Goal: Information Seeking & Learning: Learn about a topic

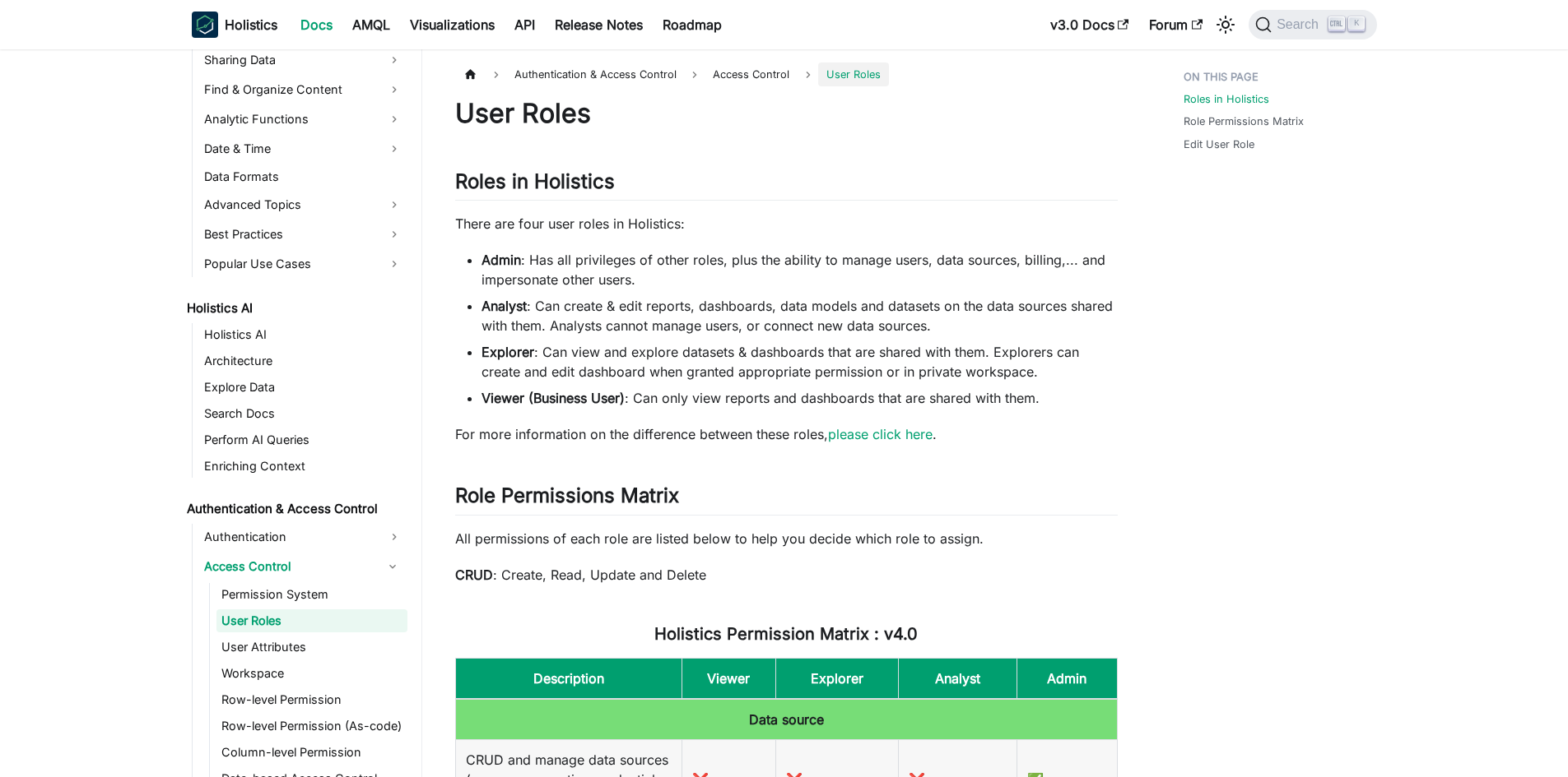
scroll to position [602, 0]
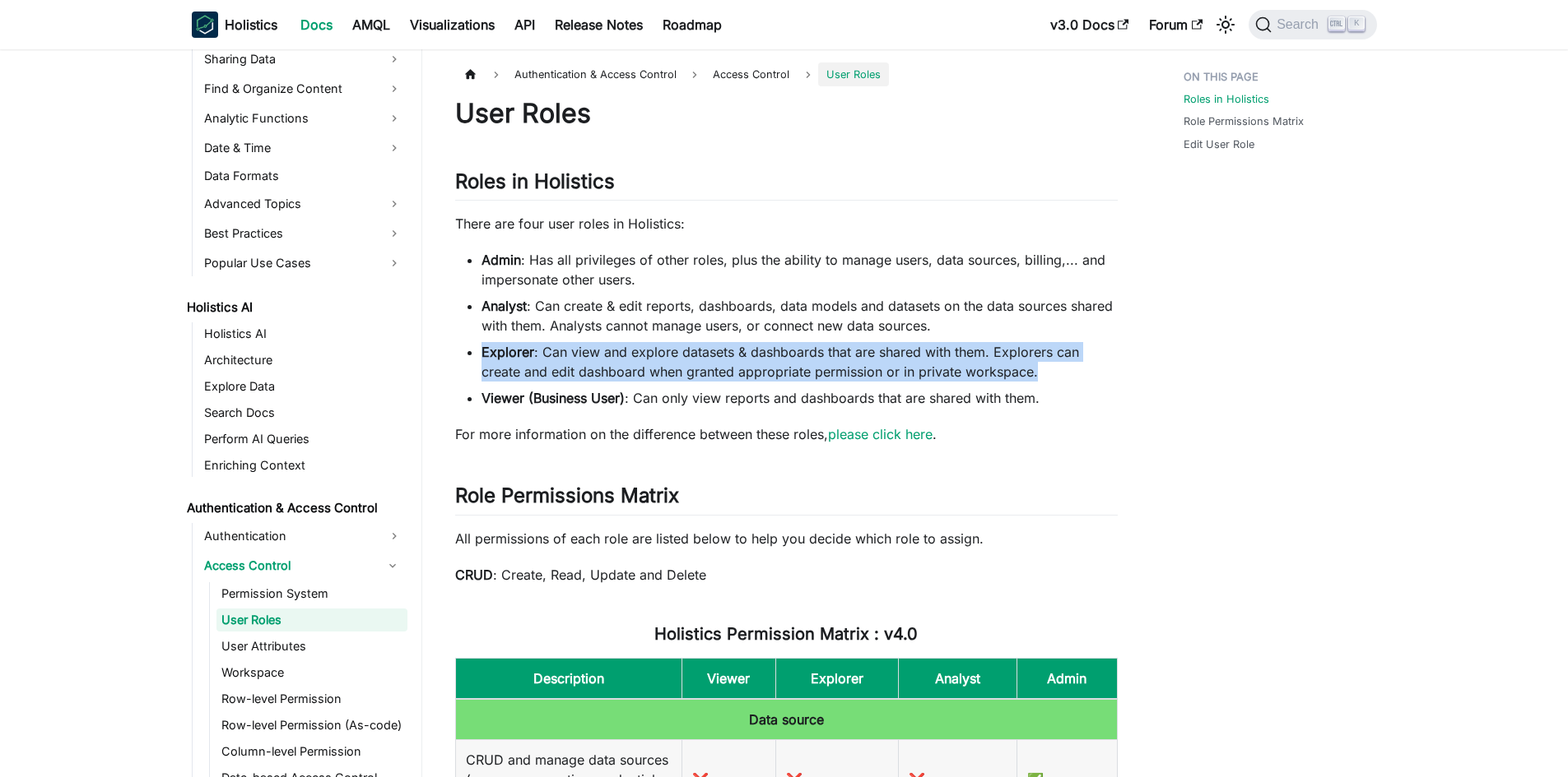
drag, startPoint x: 479, startPoint y: 349, endPoint x: 1064, endPoint y: 372, distance: 585.5
click at [1064, 372] on ul "Admin : Has all privileges of other roles, plus the ability to manage users, da…" at bounding box center [786, 328] width 662 height 158
copy li "Explorer : Can view and explore datasets & dashboards that are shared with them…"
